Goal: Check status: Check status

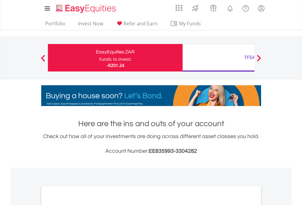
click at [99, 58] on div "Funds to invest:" at bounding box center [115, 59] width 32 height 6
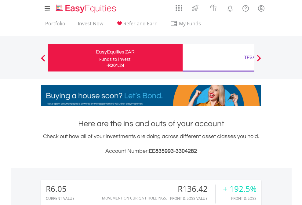
scroll to position [59, 96]
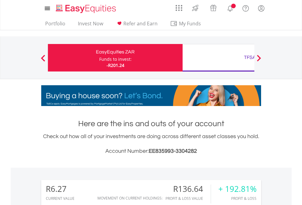
scroll to position [59, 96]
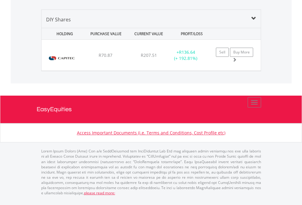
scroll to position [44, 0]
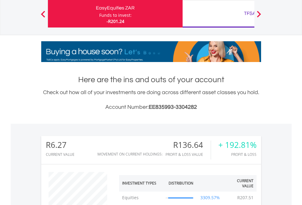
click at [218, 14] on div "TFSA" at bounding box center [249, 13] width 127 height 9
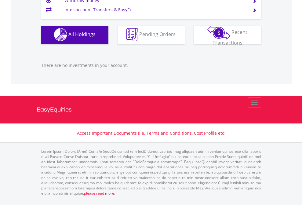
scroll to position [59, 96]
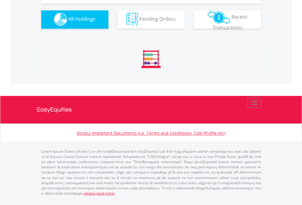
scroll to position [604, 0]
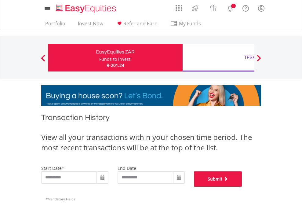
click at [242, 186] on button "Submit" at bounding box center [218, 178] width 48 height 15
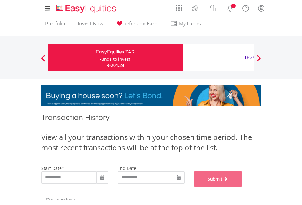
scroll to position [247, 0]
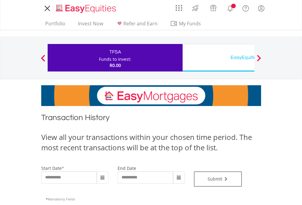
type input "**********"
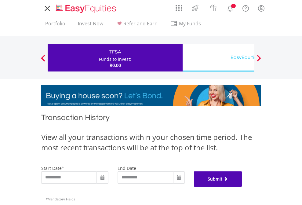
click at [242, 186] on button "Submit" at bounding box center [218, 178] width 48 height 15
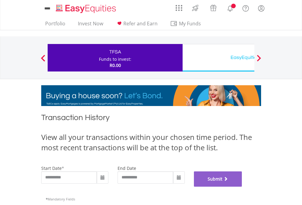
scroll to position [247, 0]
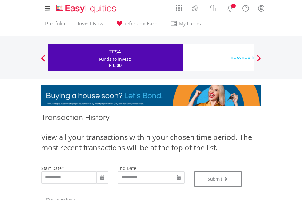
click at [218, 58] on div "EasyEquities USD" at bounding box center [249, 57] width 127 height 9
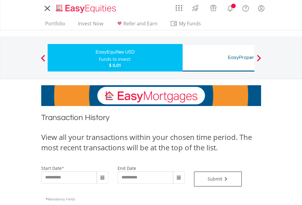
type input "**********"
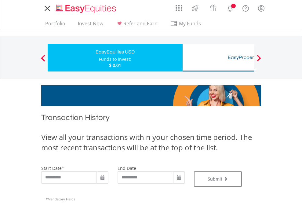
type input "**********"
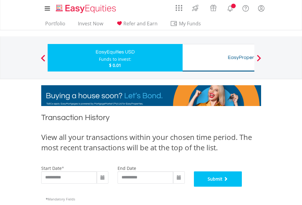
click at [242, 186] on button "Submit" at bounding box center [218, 178] width 48 height 15
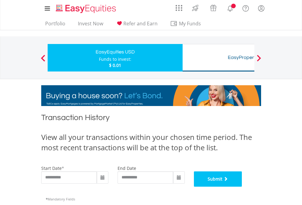
scroll to position [247, 0]
